Goal: Task Accomplishment & Management: Use online tool/utility

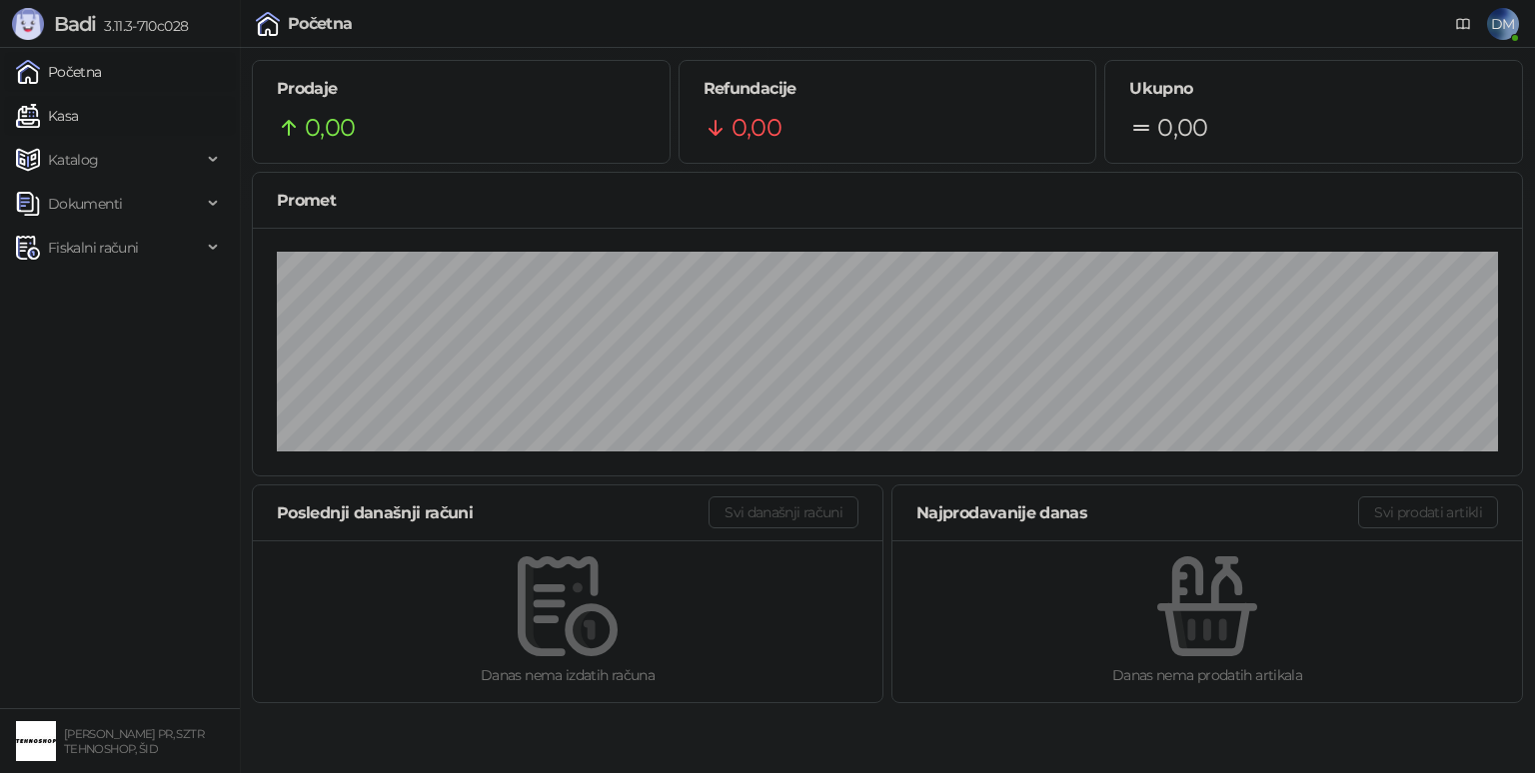
click at [63, 112] on link "Kasa" at bounding box center [47, 116] width 62 height 40
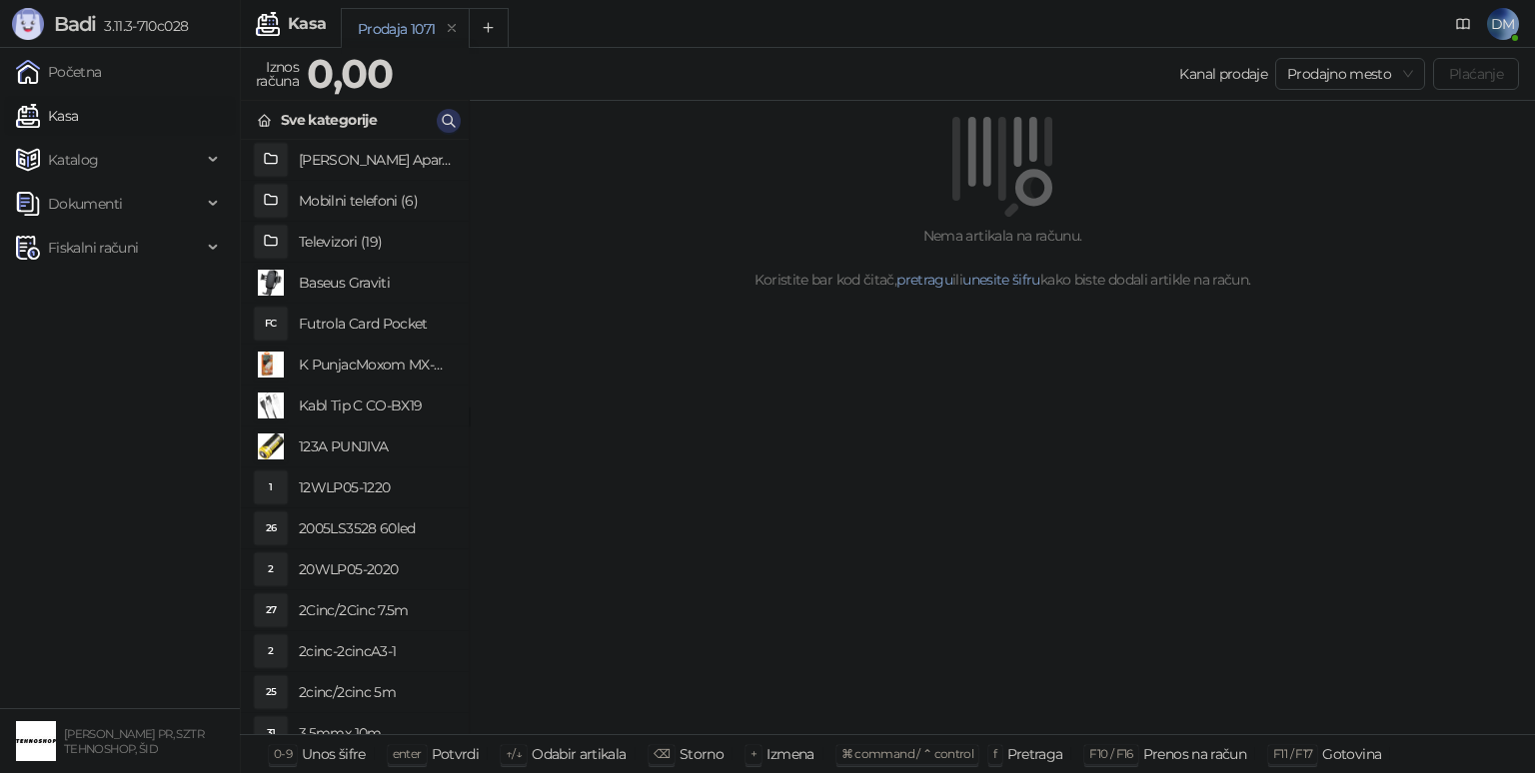
click at [449, 118] on icon "button" at bounding box center [449, 121] width 16 height 16
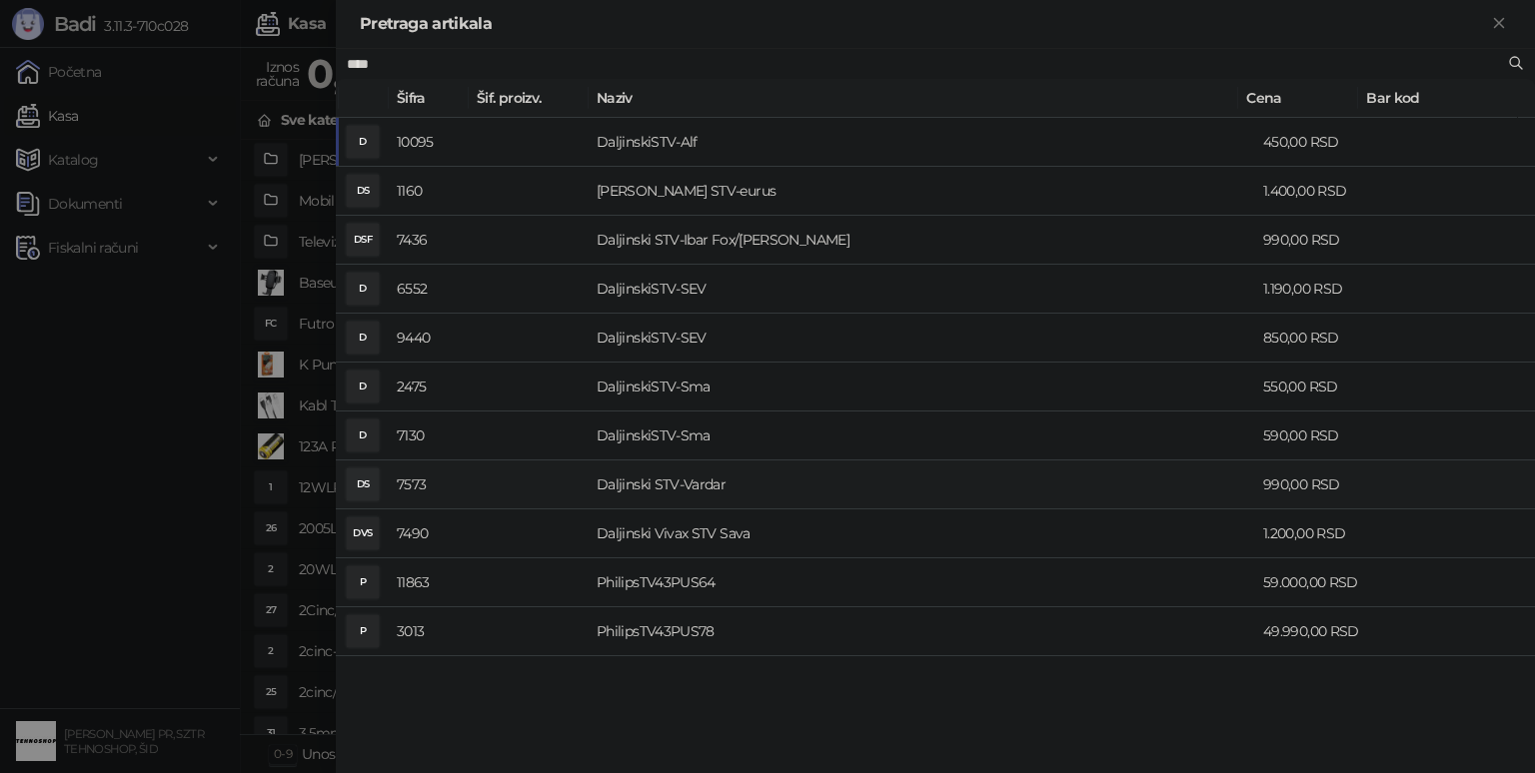
type input "***"
